Goal: Information Seeking & Learning: Find specific fact

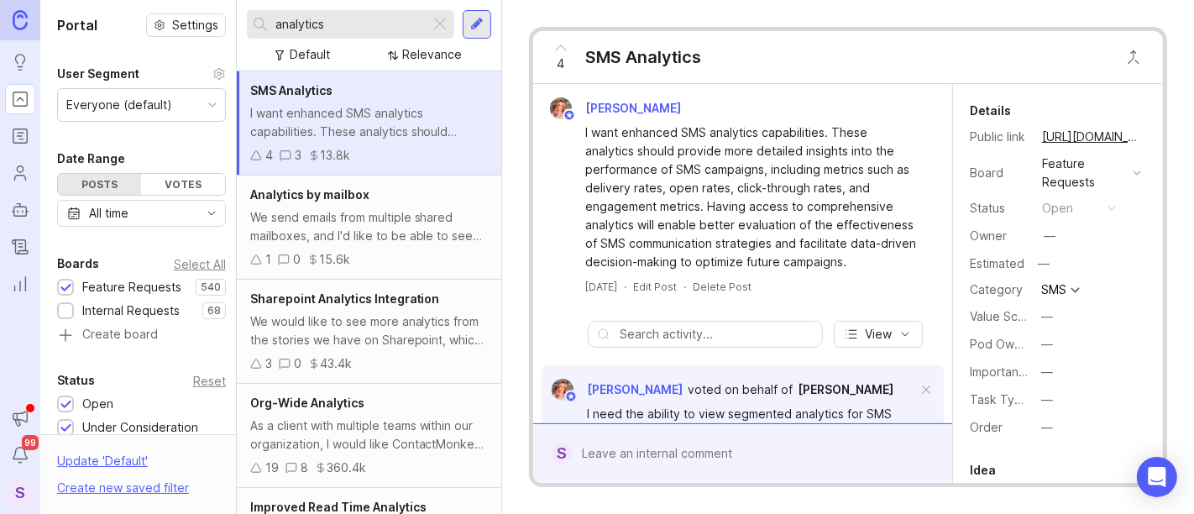
click at [437, 18] on div at bounding box center [440, 24] width 20 height 22
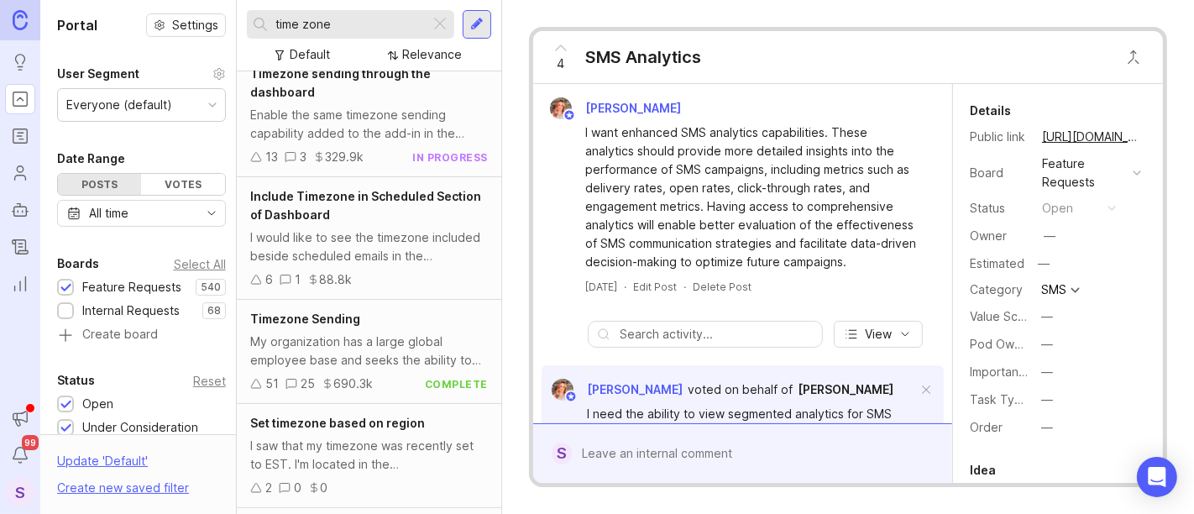
scroll to position [993, 0]
type input "time zone"
click at [373, 340] on div "My organization has a large global employee base and seeks the ability to sched…" at bounding box center [369, 349] width 238 height 37
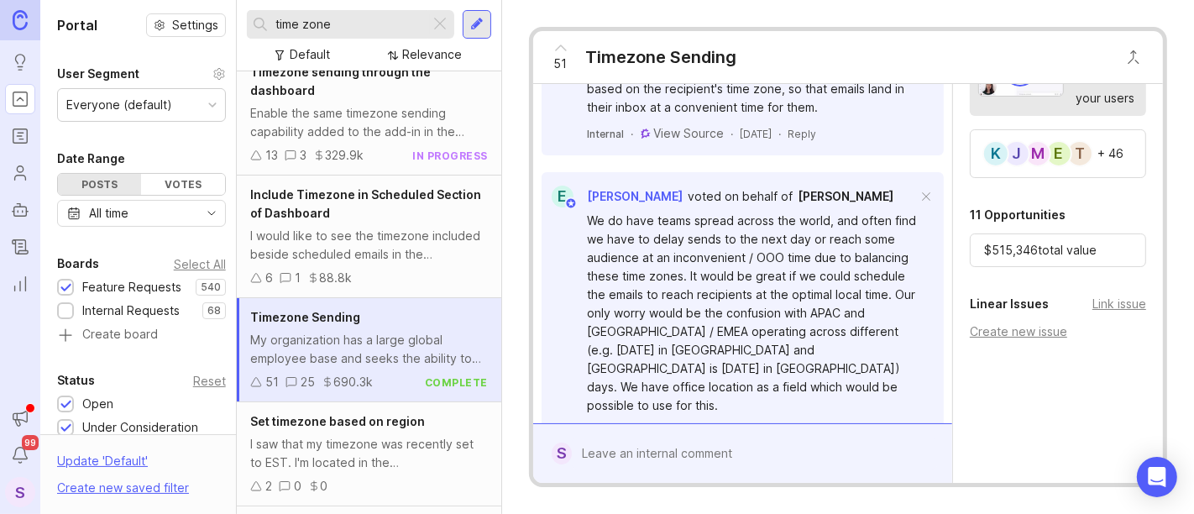
scroll to position [681, 0]
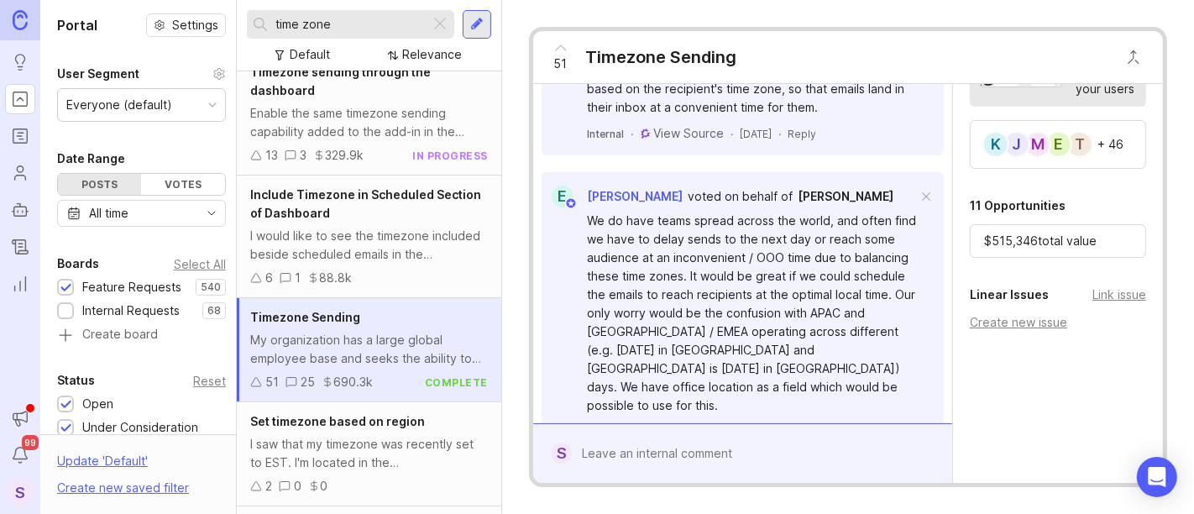
drag, startPoint x: 986, startPoint y: 245, endPoint x: 1125, endPoint y: 251, distance: 139.5
click at [1125, 251] on div "$ 515,346 total value" at bounding box center [1058, 241] width 176 height 34
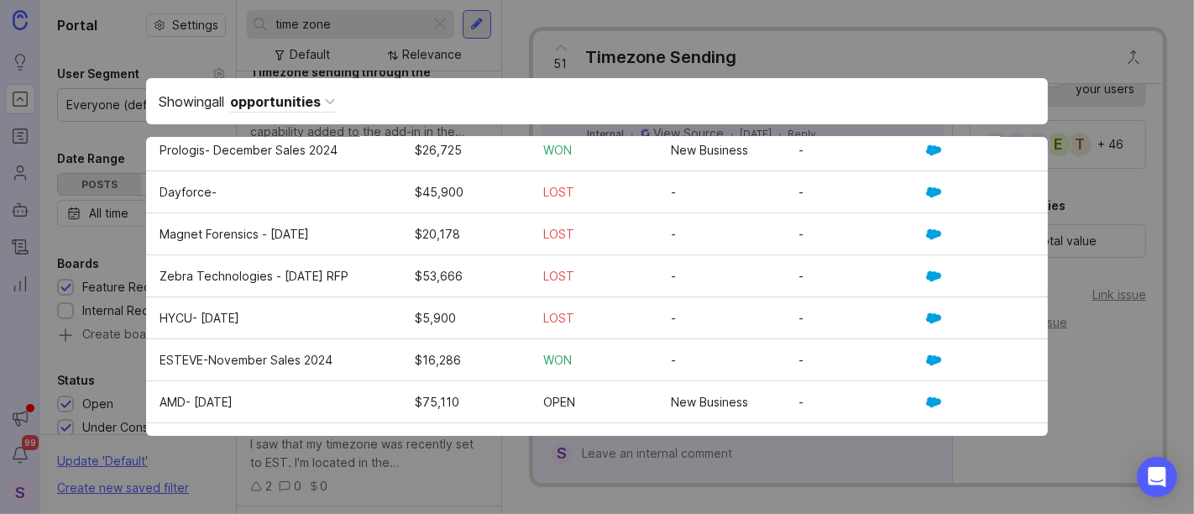
scroll to position [0, 0]
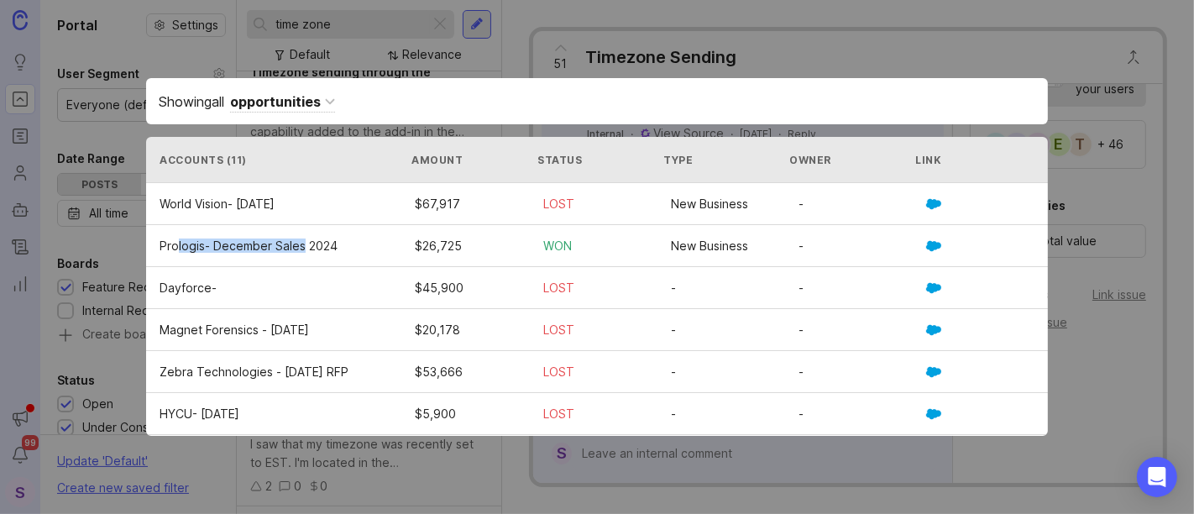
drag, startPoint x: 177, startPoint y: 245, endPoint x: 303, endPoint y: 247, distance: 126.0
click at [303, 247] on div "Prologis- December Sales 2024" at bounding box center [287, 246] width 255 height 12
click at [741, 248] on div "New Business" at bounding box center [735, 246] width 128 height 12
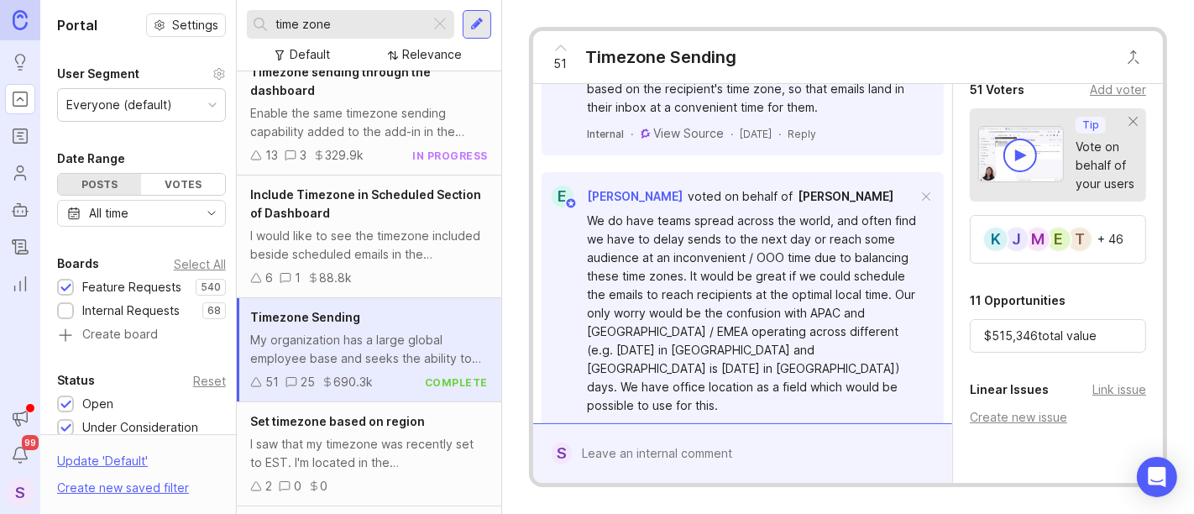
scroll to position [559, 0]
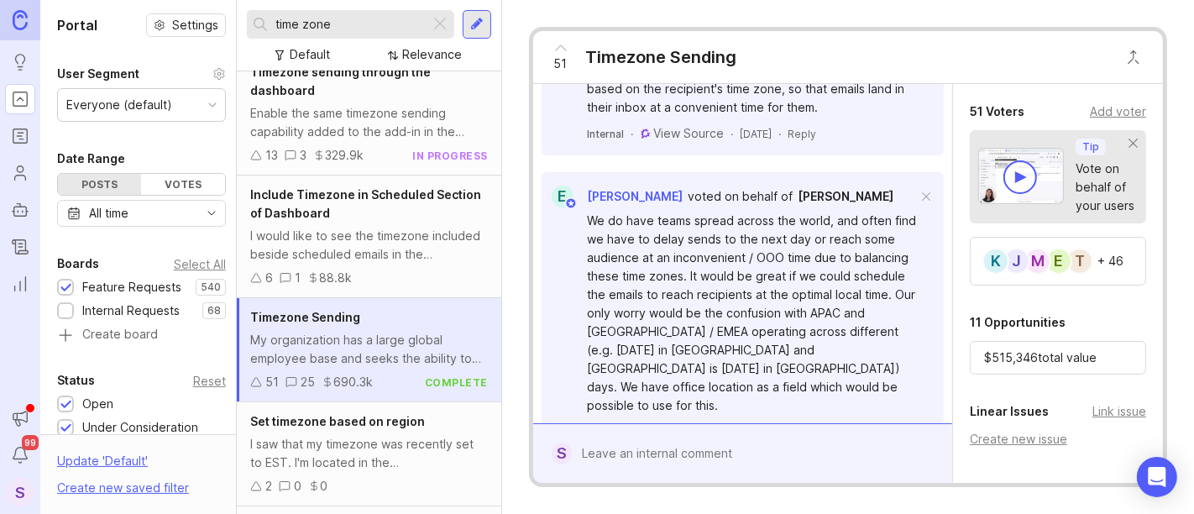
drag, startPoint x: 983, startPoint y: 362, endPoint x: 1117, endPoint y: 364, distance: 133.5
click at [1117, 364] on div "$ 515,346 total value" at bounding box center [1058, 358] width 176 height 34
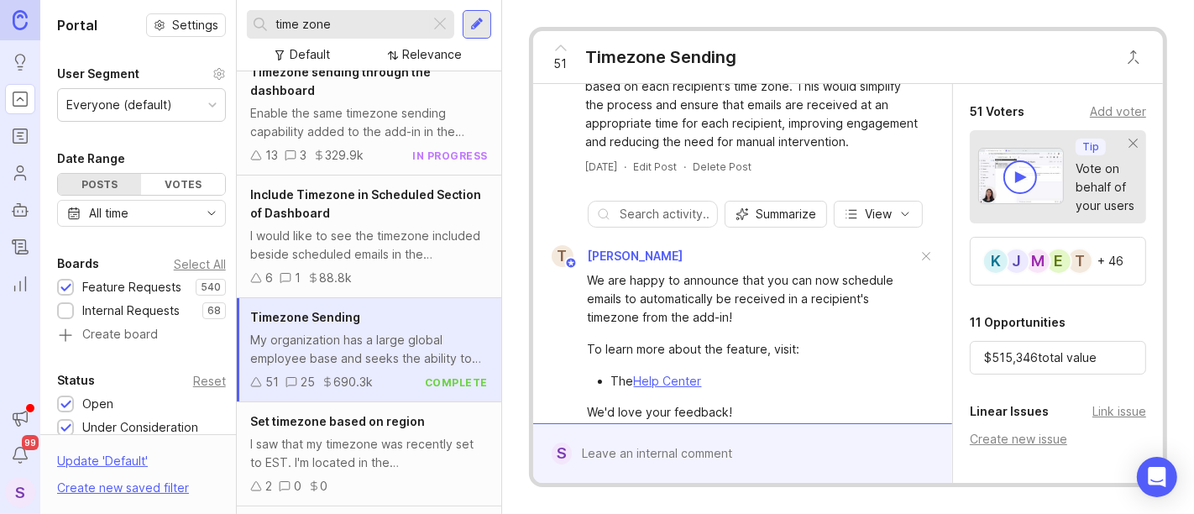
scroll to position [0, 0]
